Goal: Check status: Check status

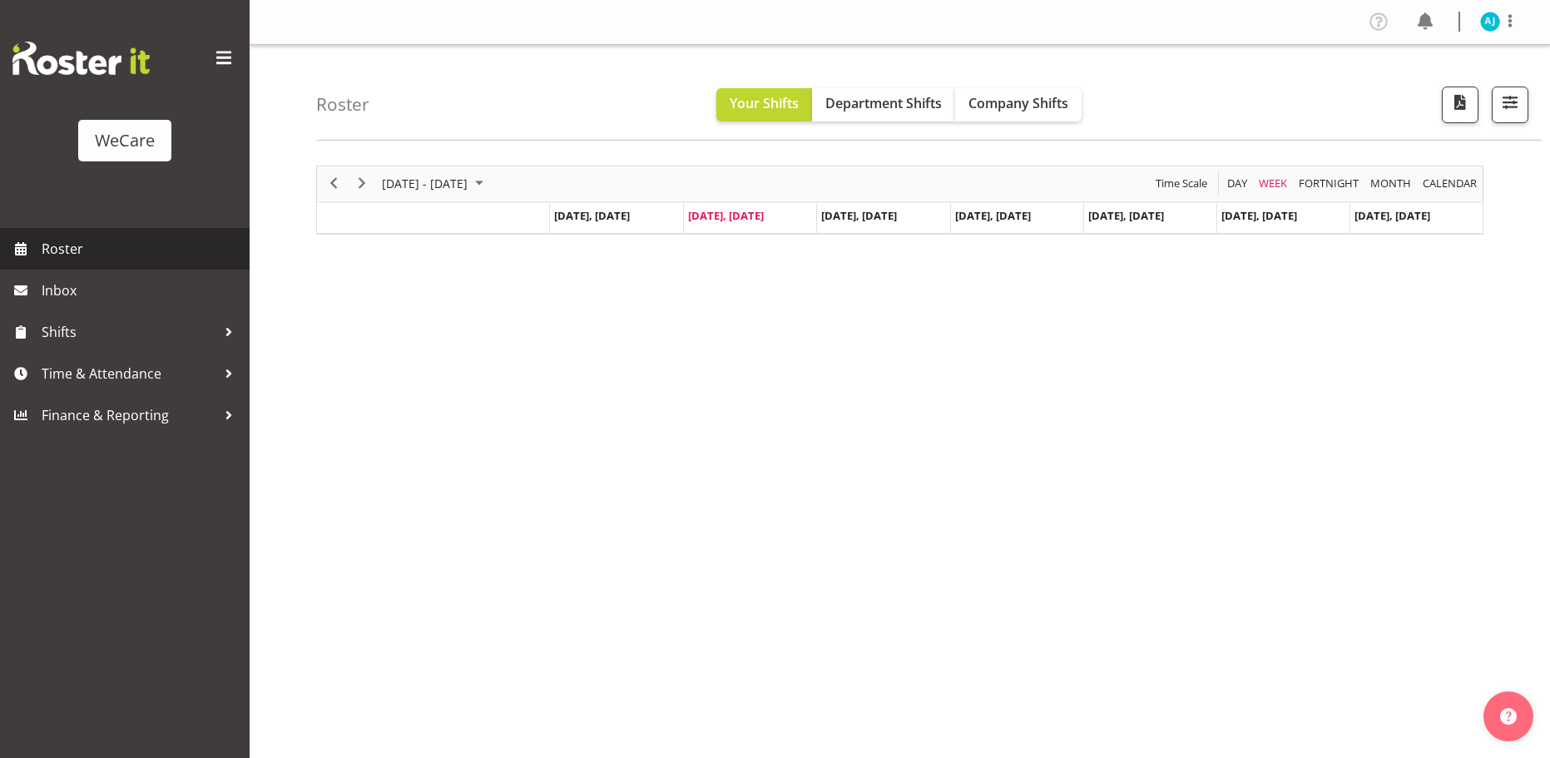
click at [59, 244] on span "Roster" at bounding box center [142, 248] width 200 height 25
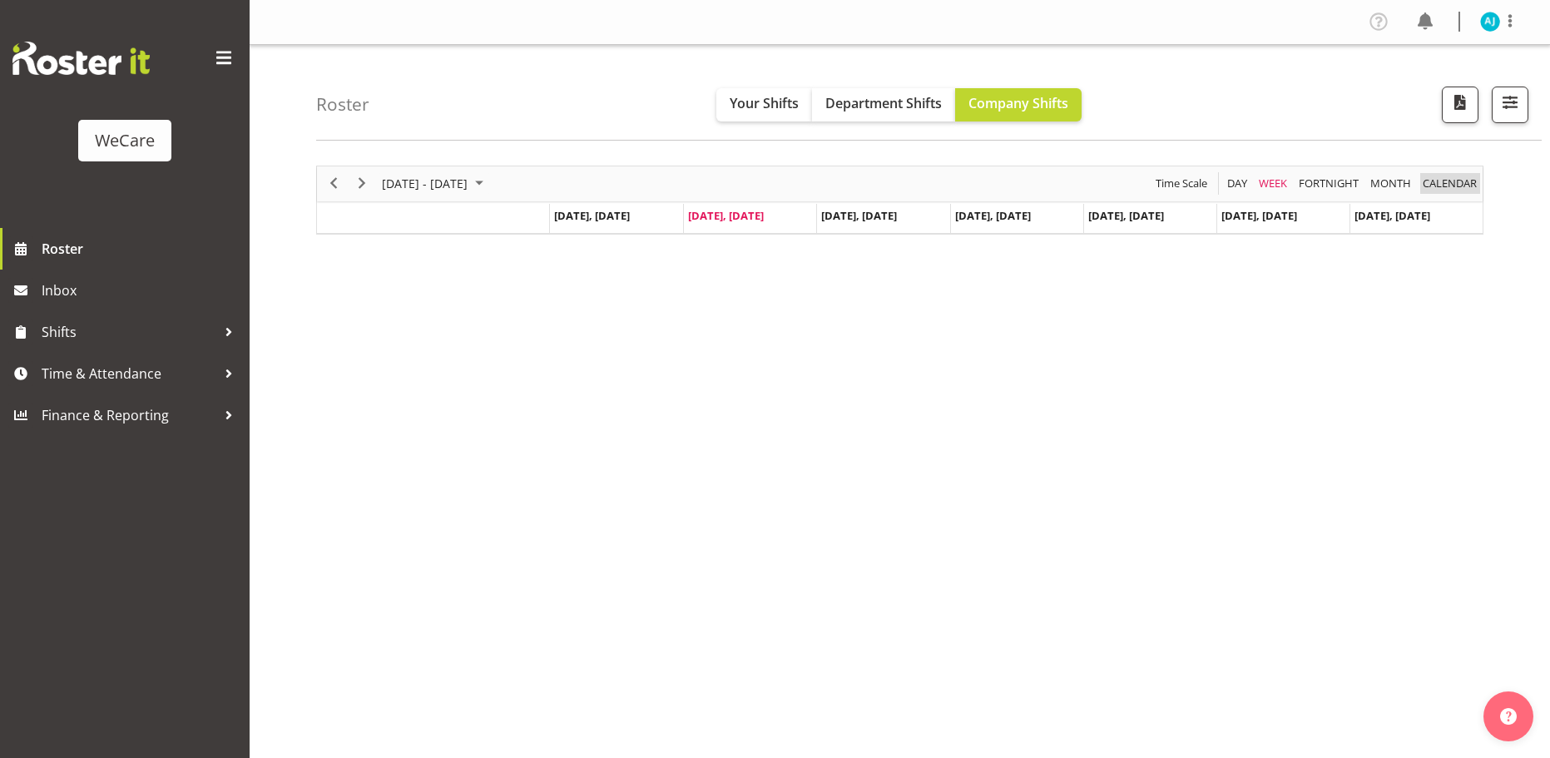
click at [1446, 181] on span "calendar" at bounding box center [1449, 183] width 57 height 21
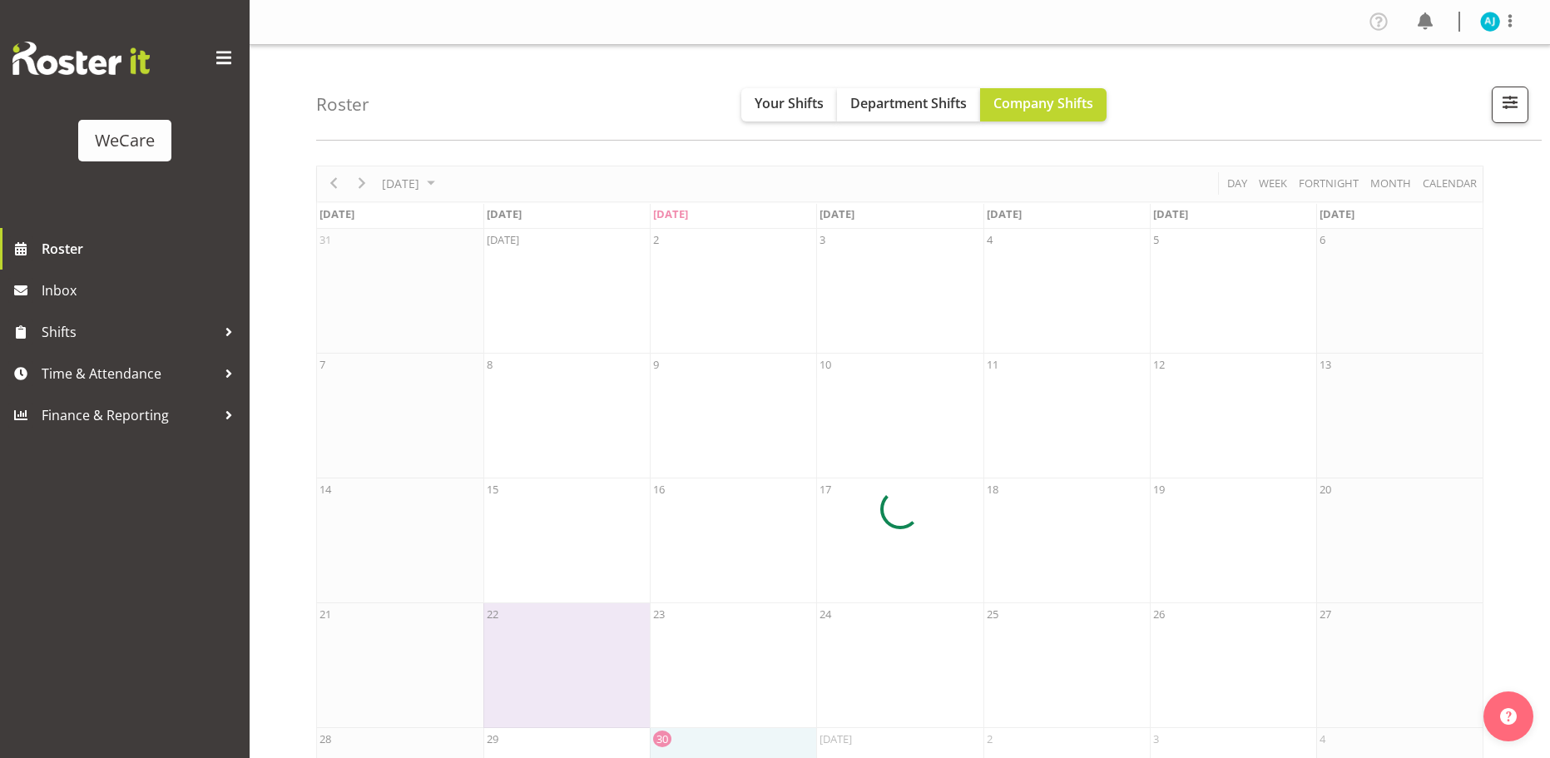
click at [360, 182] on div at bounding box center [899, 510] width 1167 height 688
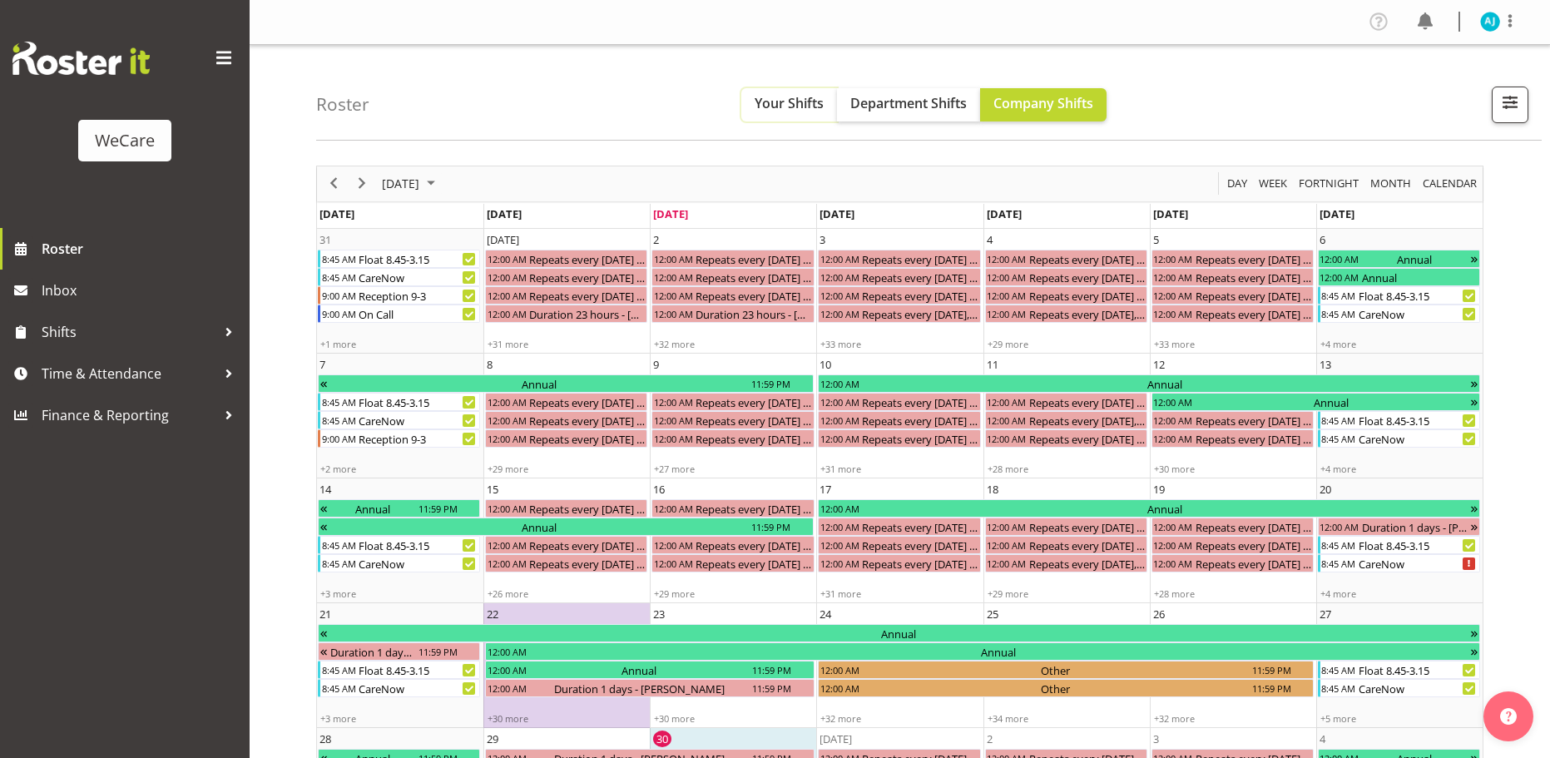
click at [794, 92] on button "Your Shifts" at bounding box center [789, 104] width 96 height 33
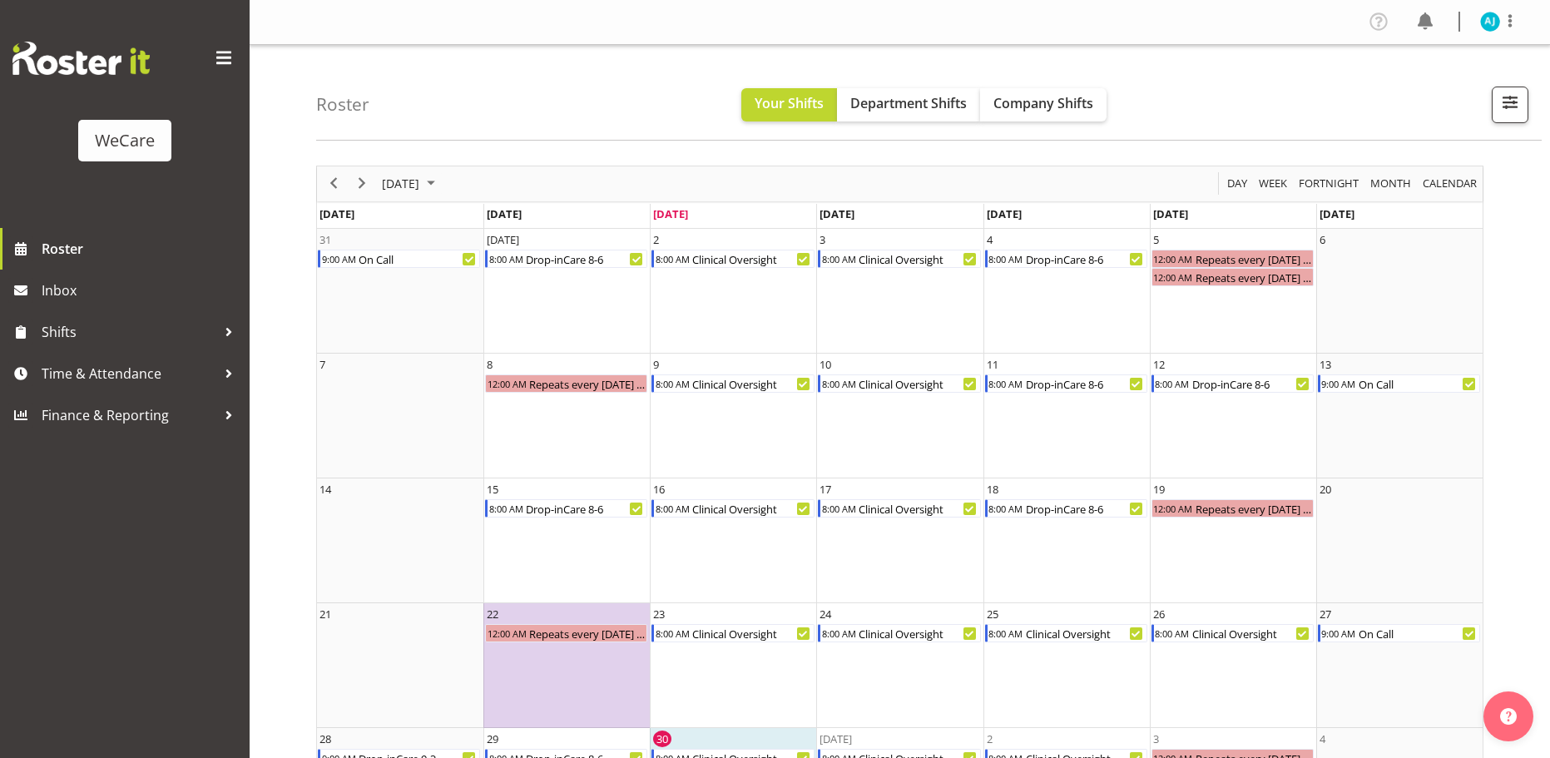
click at [421, 184] on span "September 2025" at bounding box center [400, 183] width 41 height 21
click at [507, 376] on span "Nov" at bounding box center [501, 370] width 37 height 37
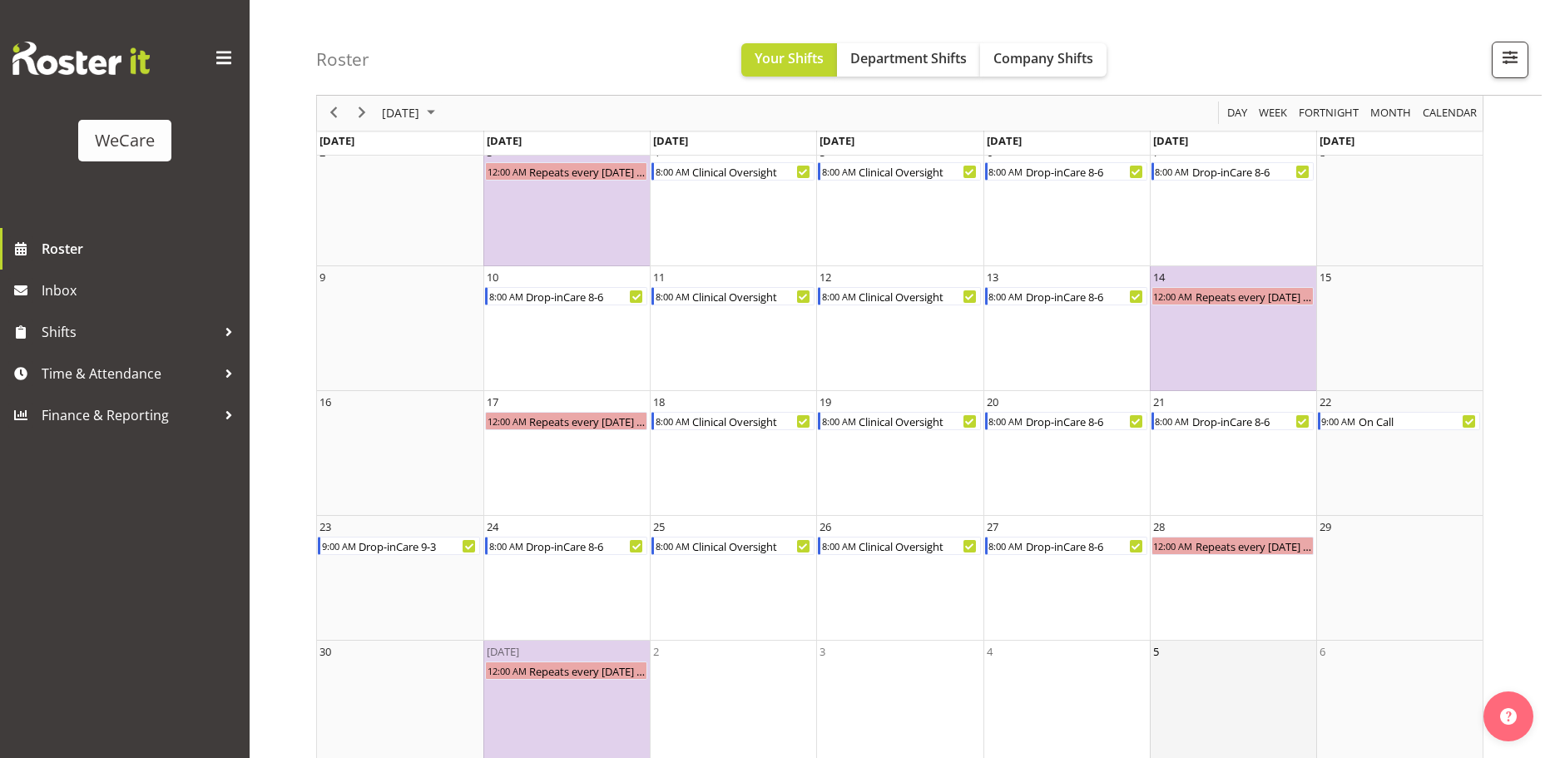
scroll to position [233, 0]
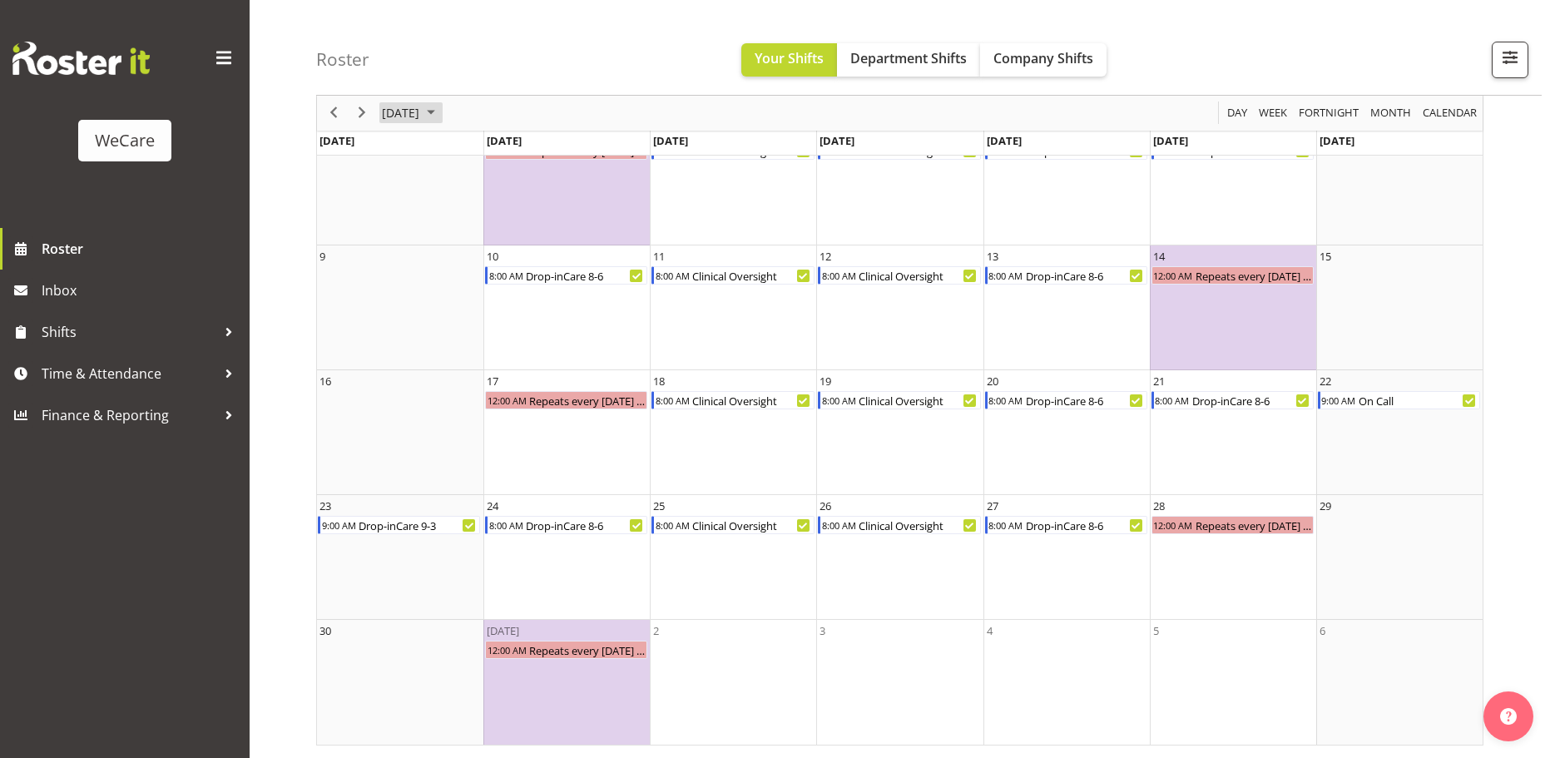
click at [421, 106] on span "November 2025" at bounding box center [400, 113] width 41 height 21
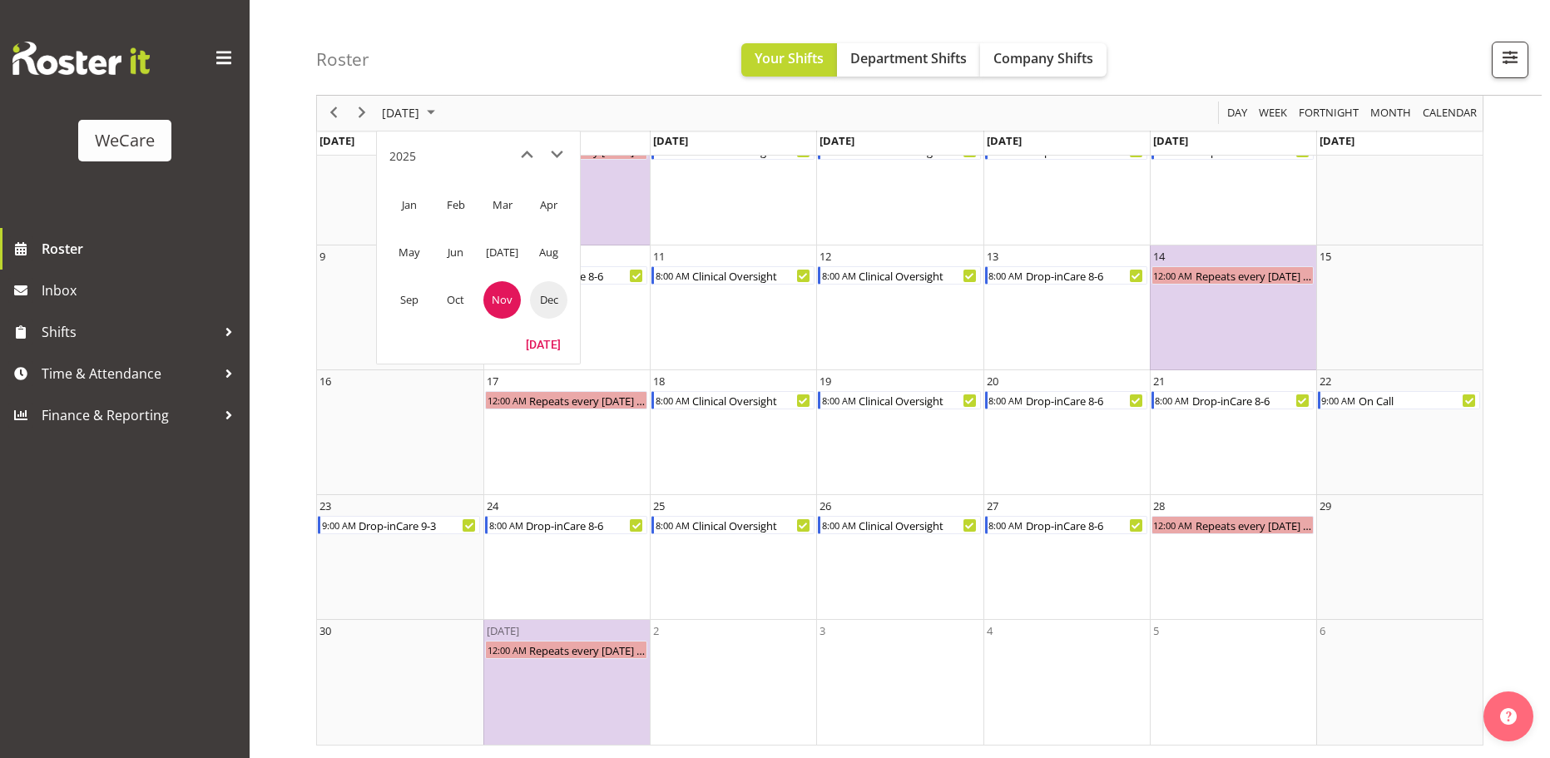
click at [548, 302] on span "Dec" at bounding box center [548, 299] width 37 height 37
